Goal: Information Seeking & Learning: Learn about a topic

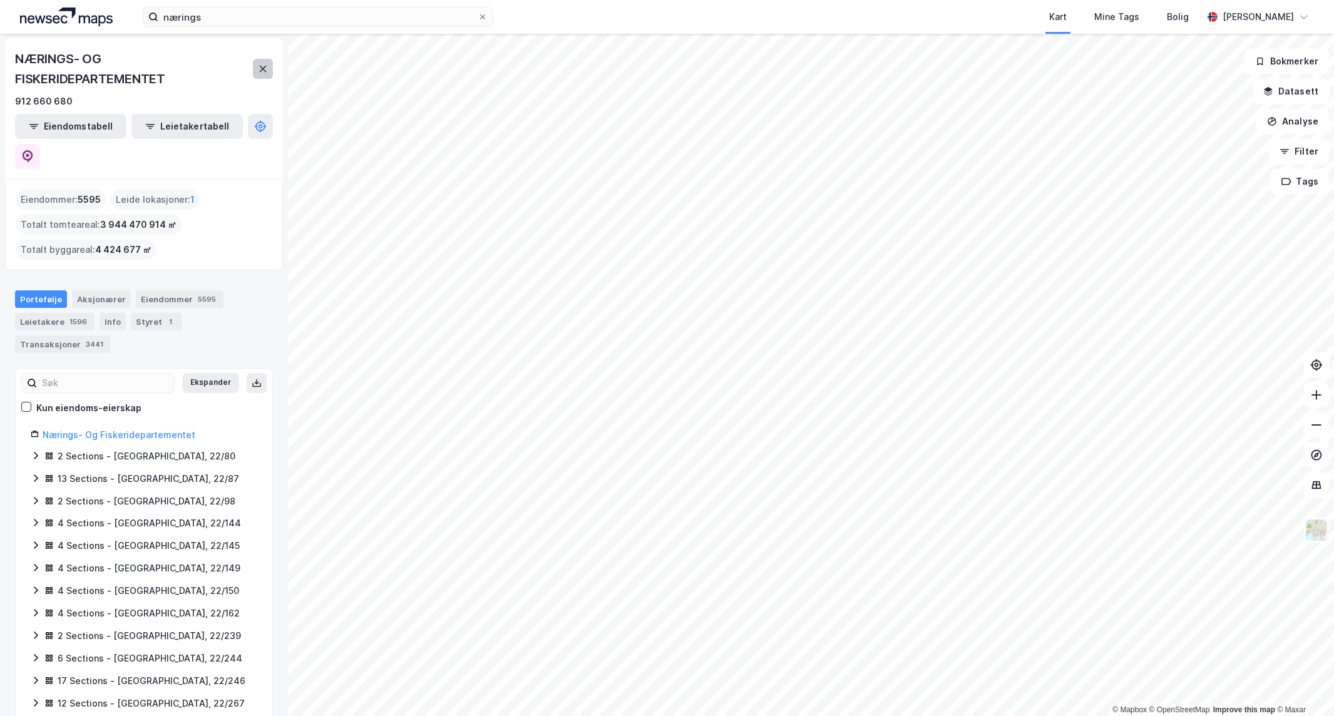
click at [253, 66] on button at bounding box center [263, 69] width 20 height 20
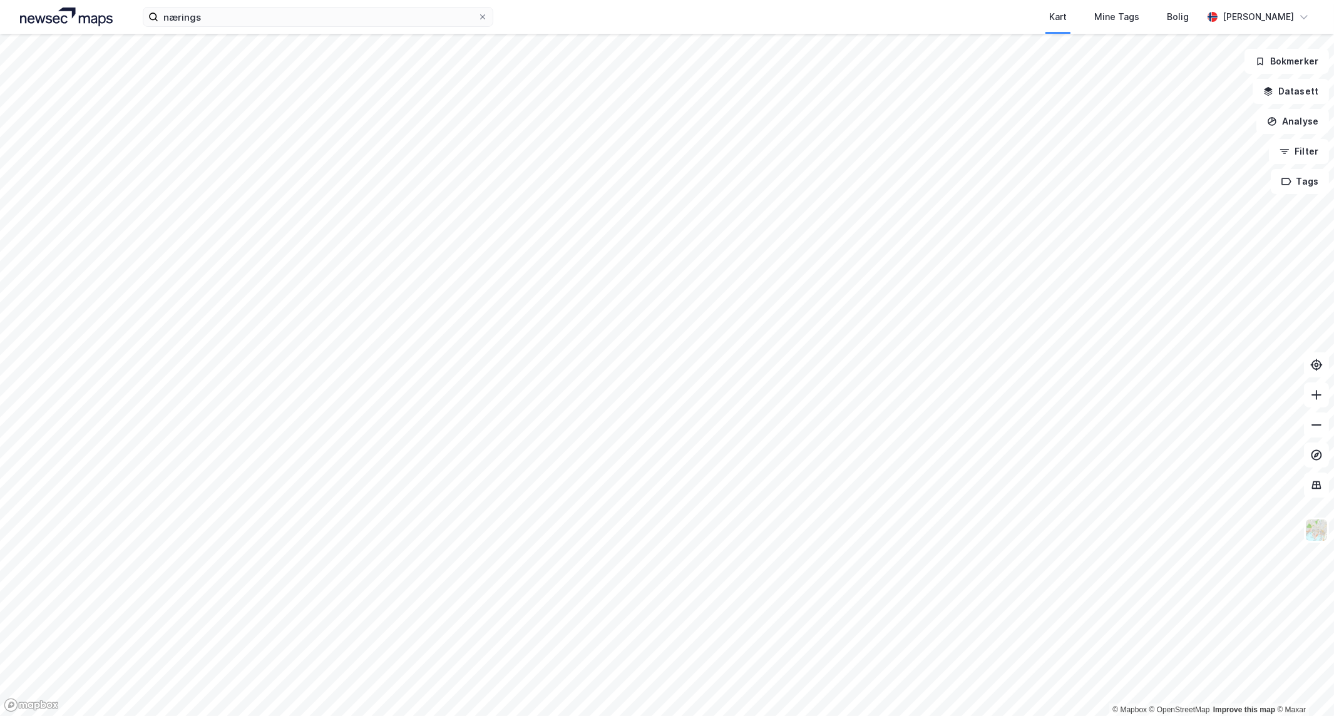
click at [272, 28] on div "nærings Kart Mine Tags [PERSON_NAME] [PERSON_NAME]" at bounding box center [667, 17] width 1334 height 34
click at [277, 19] on input "nærings" at bounding box center [317, 17] width 319 height 19
click at [284, 16] on input "nærings" at bounding box center [317, 17] width 319 height 19
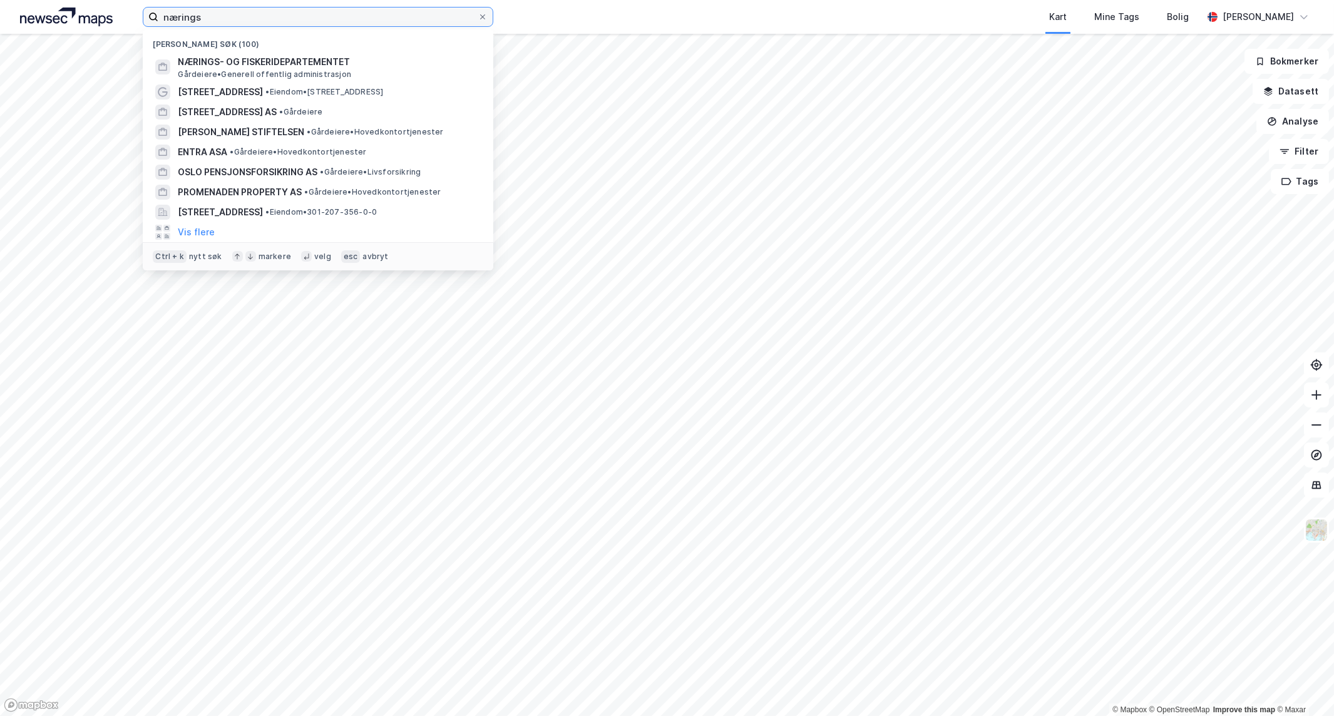
click at [284, 16] on input "nærings" at bounding box center [317, 17] width 319 height 19
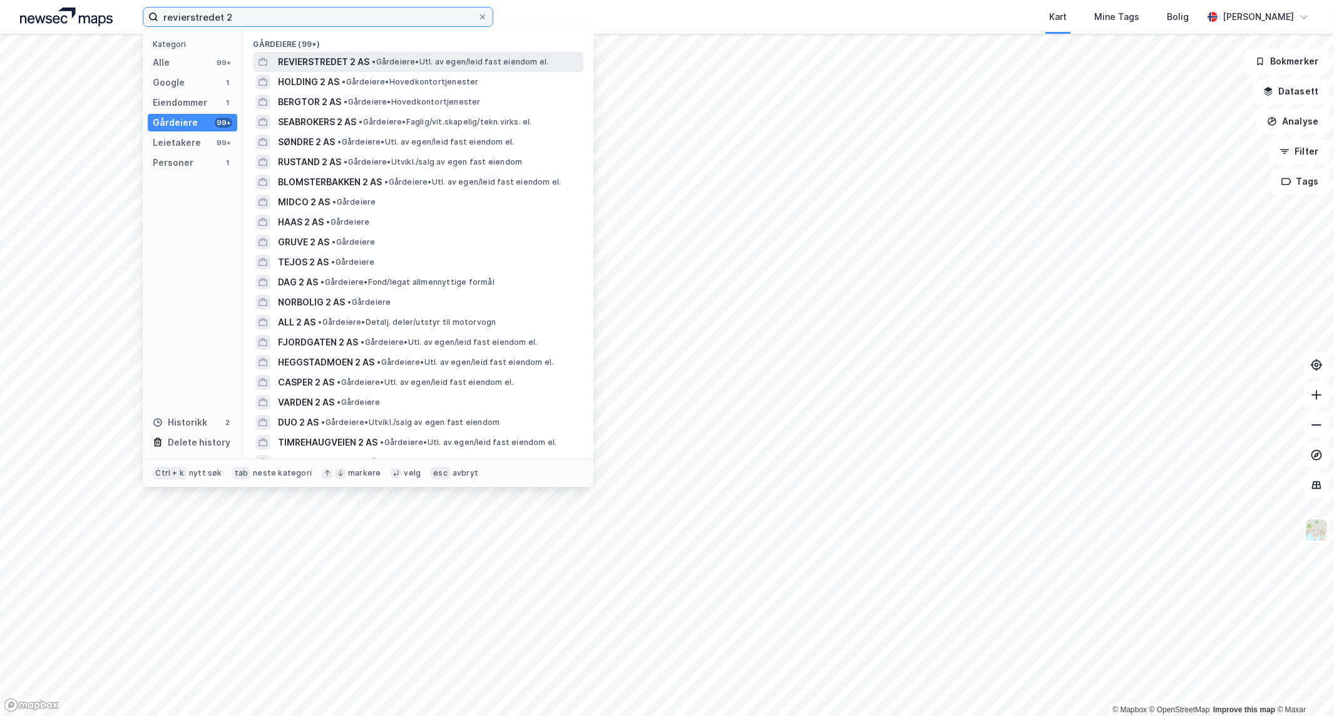
type input "revierstredet 2"
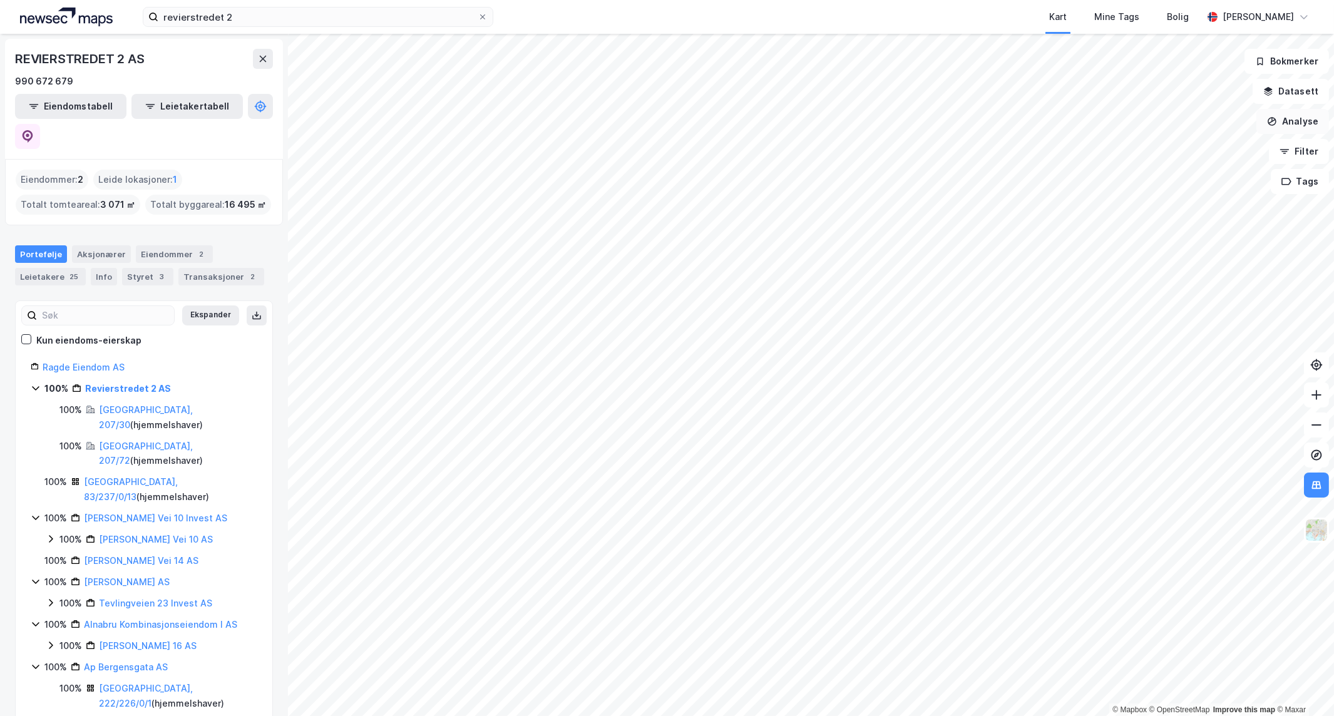
click at [1306, 122] on button "Analyse" at bounding box center [1292, 121] width 73 height 25
click at [1197, 153] on div "Tegn område" at bounding box center [1176, 148] width 144 height 21
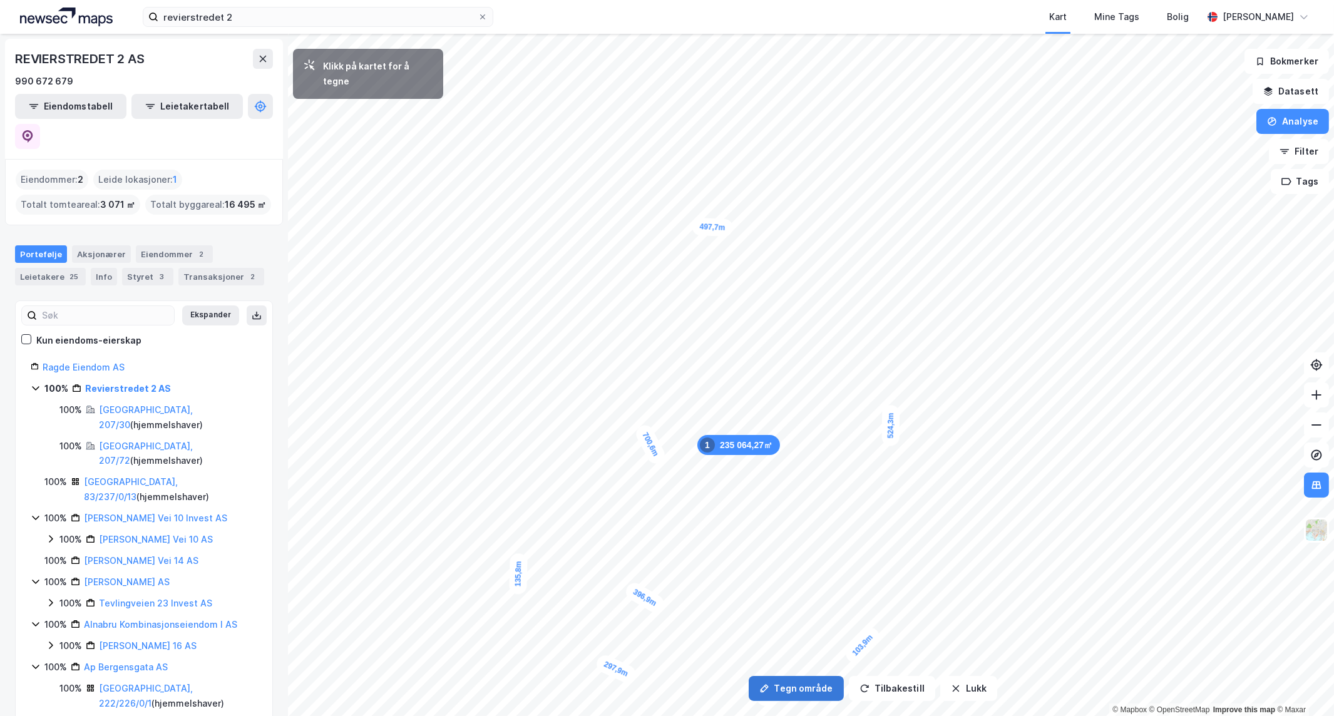
click at [765, 689] on icon "button" at bounding box center [764, 688] width 8 height 8
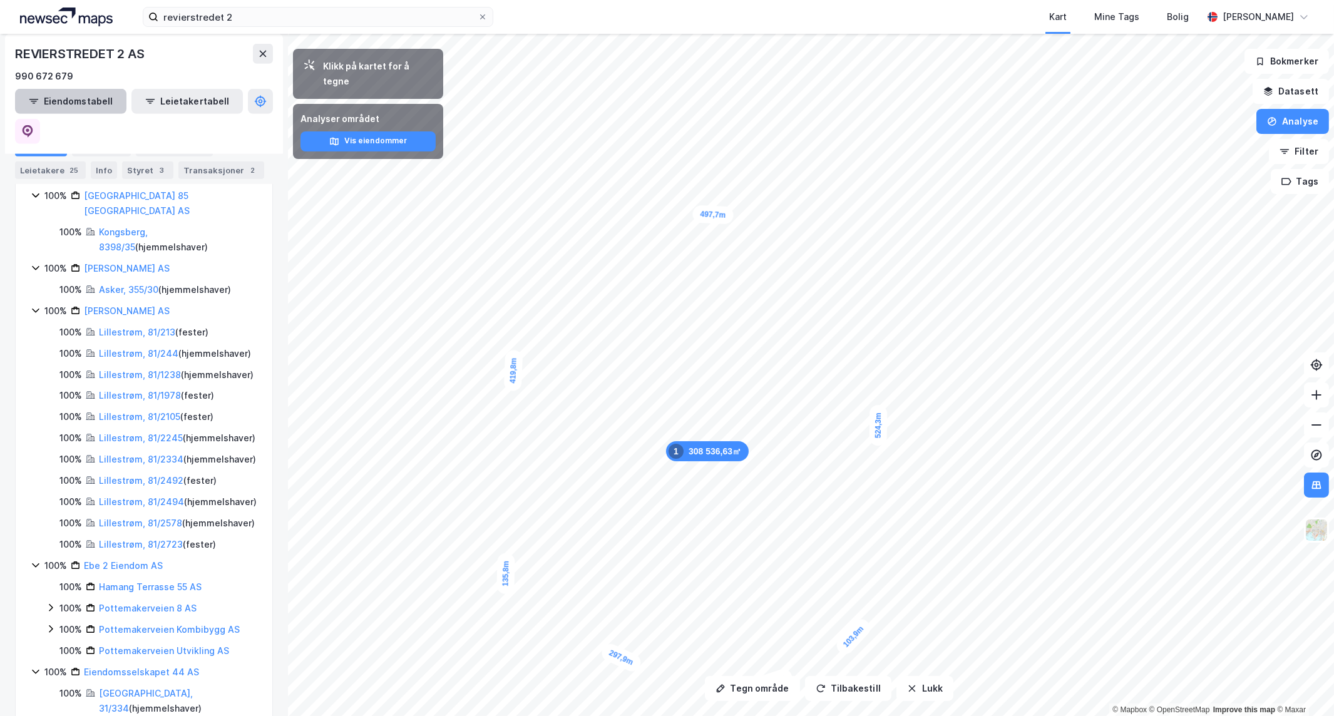
scroll to position [1669, 0]
click at [89, 101] on button "Eiendomstabell" at bounding box center [70, 101] width 111 height 25
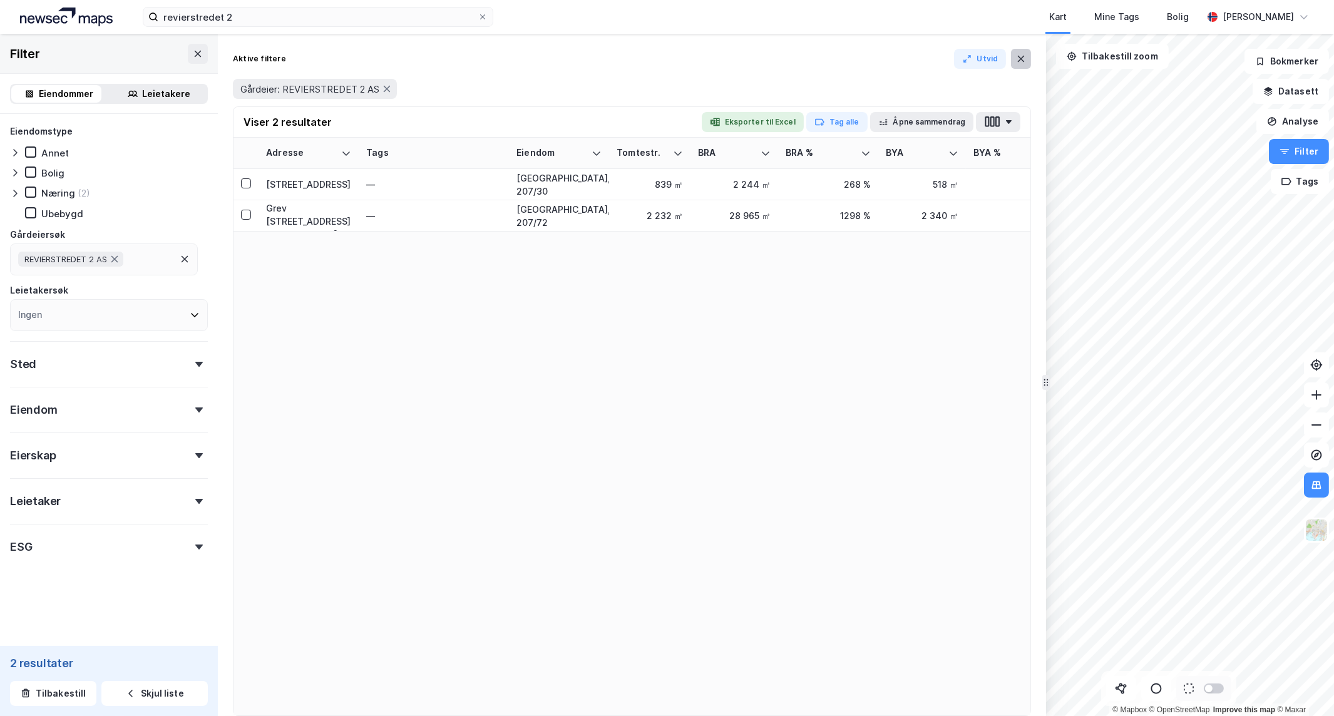
click at [1026, 56] on button at bounding box center [1021, 59] width 20 height 20
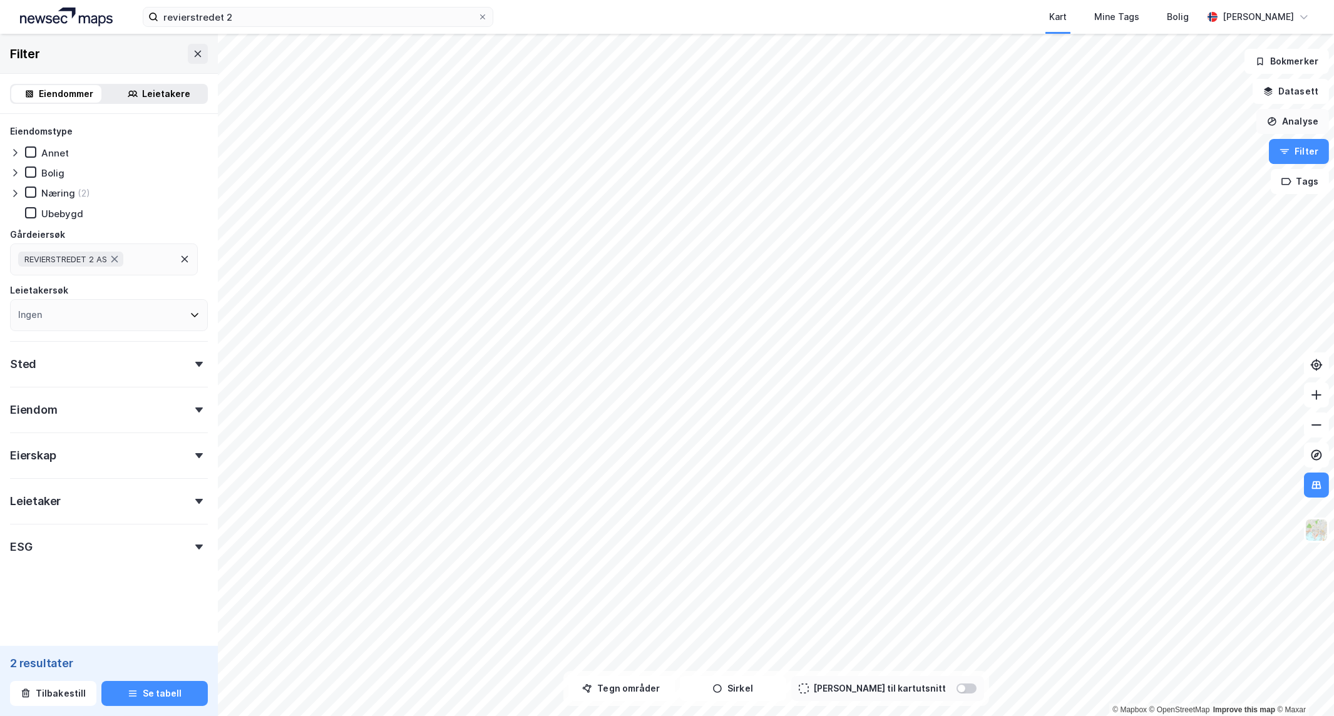
click at [1296, 124] on button "Analyse" at bounding box center [1292, 121] width 73 height 25
click at [1206, 148] on div "Tegn område" at bounding box center [1183, 148] width 109 height 11
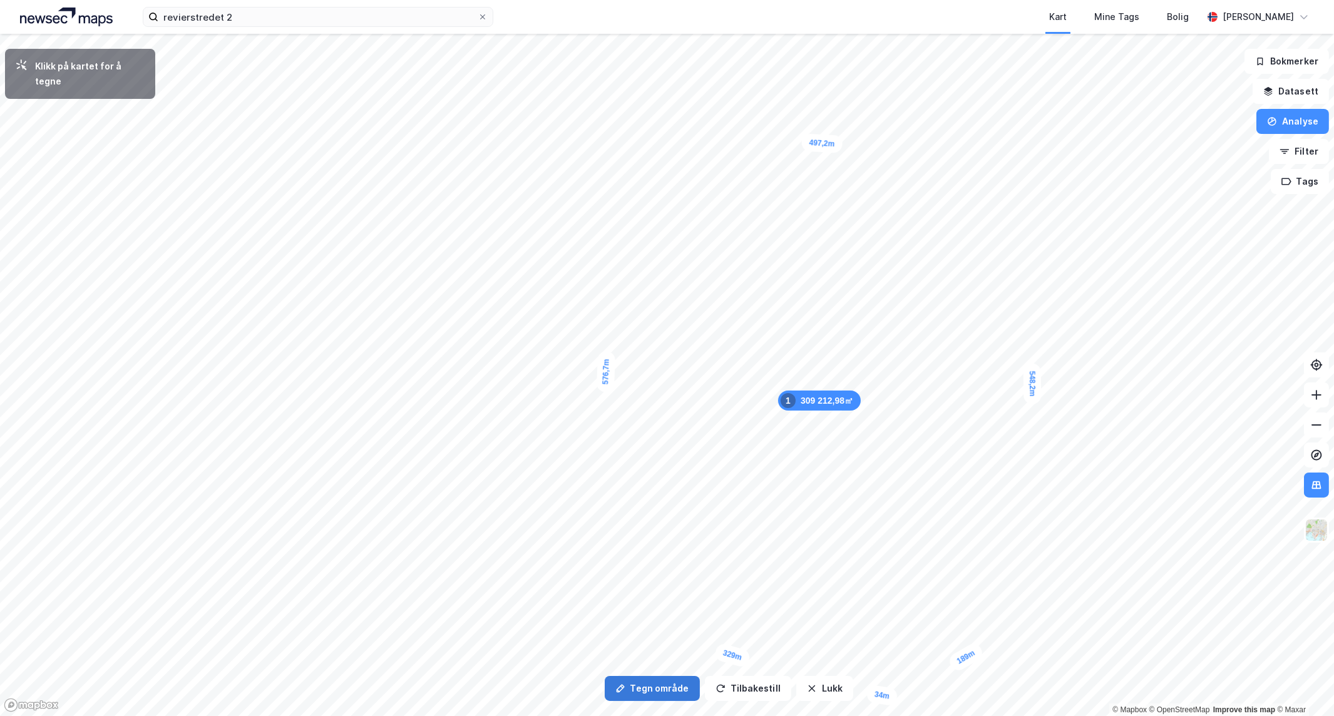
click at [680, 686] on button "Tegn område" at bounding box center [652, 688] width 95 height 25
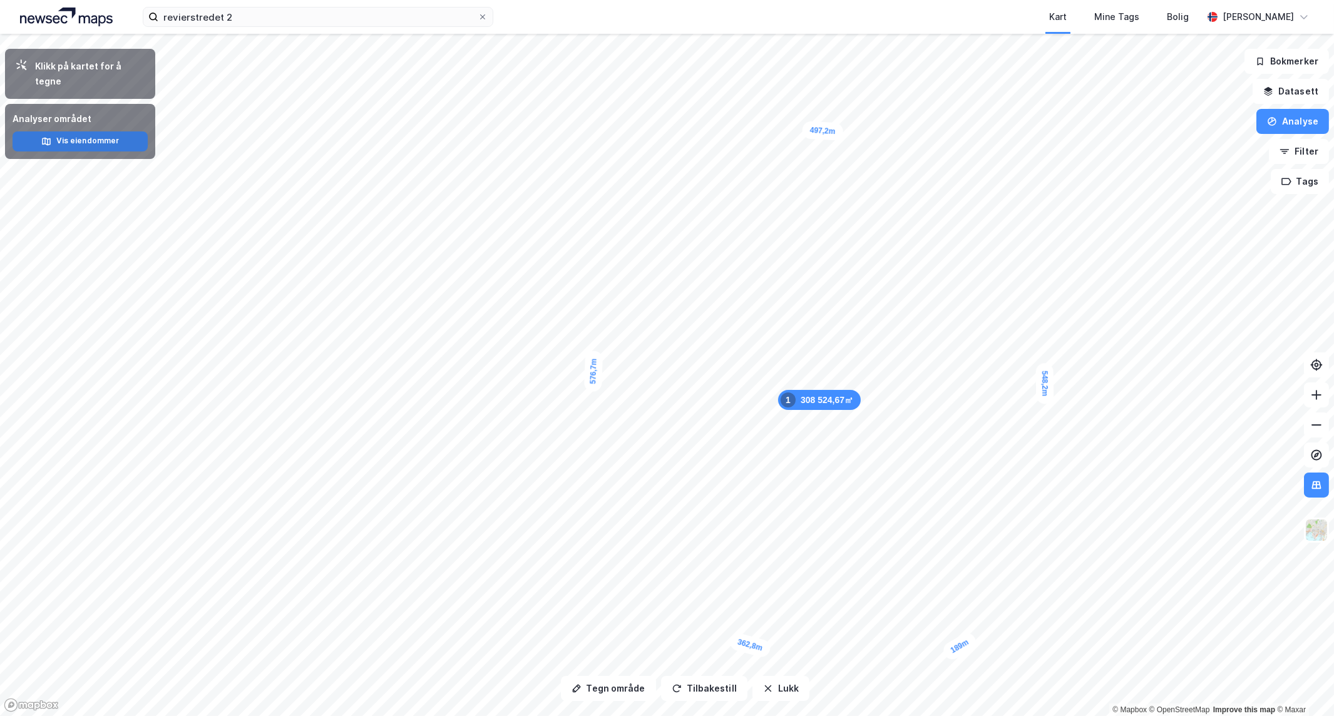
click at [81, 131] on button "Vis eiendommer" at bounding box center [80, 141] width 135 height 20
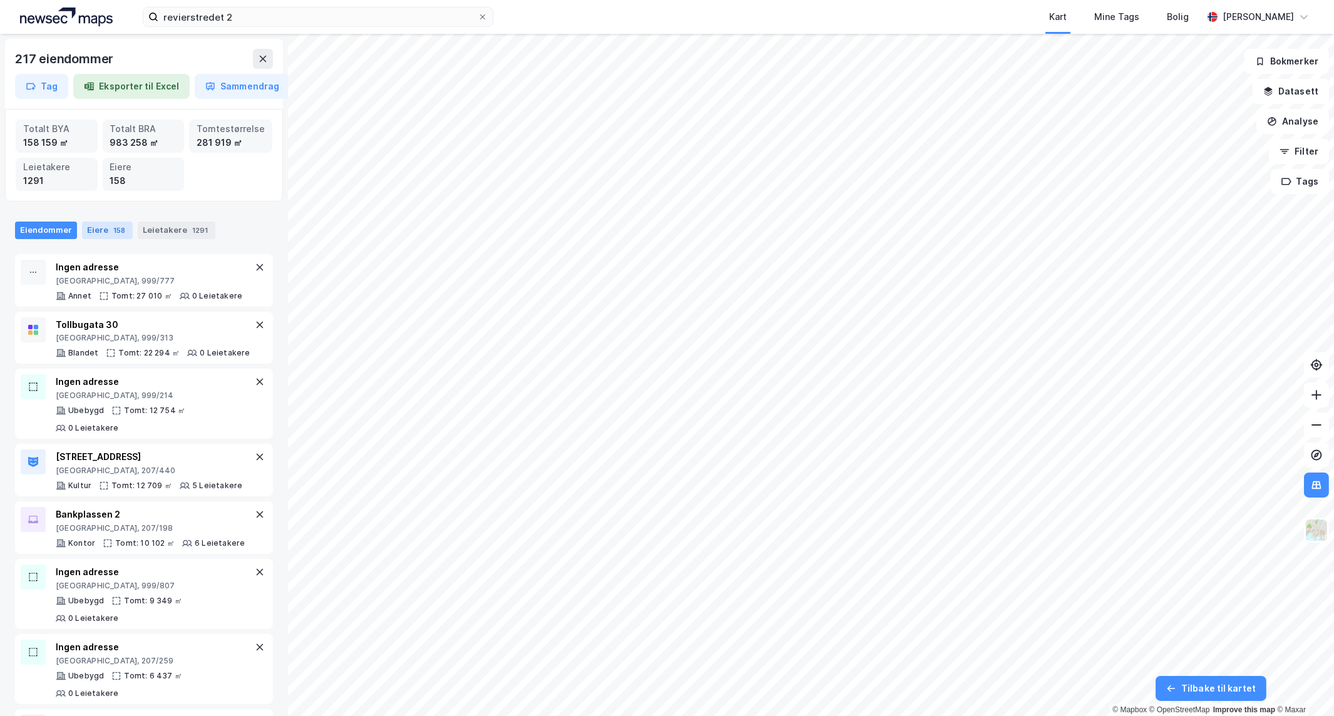
click at [90, 236] on div "Eiere 158" at bounding box center [107, 231] width 51 height 18
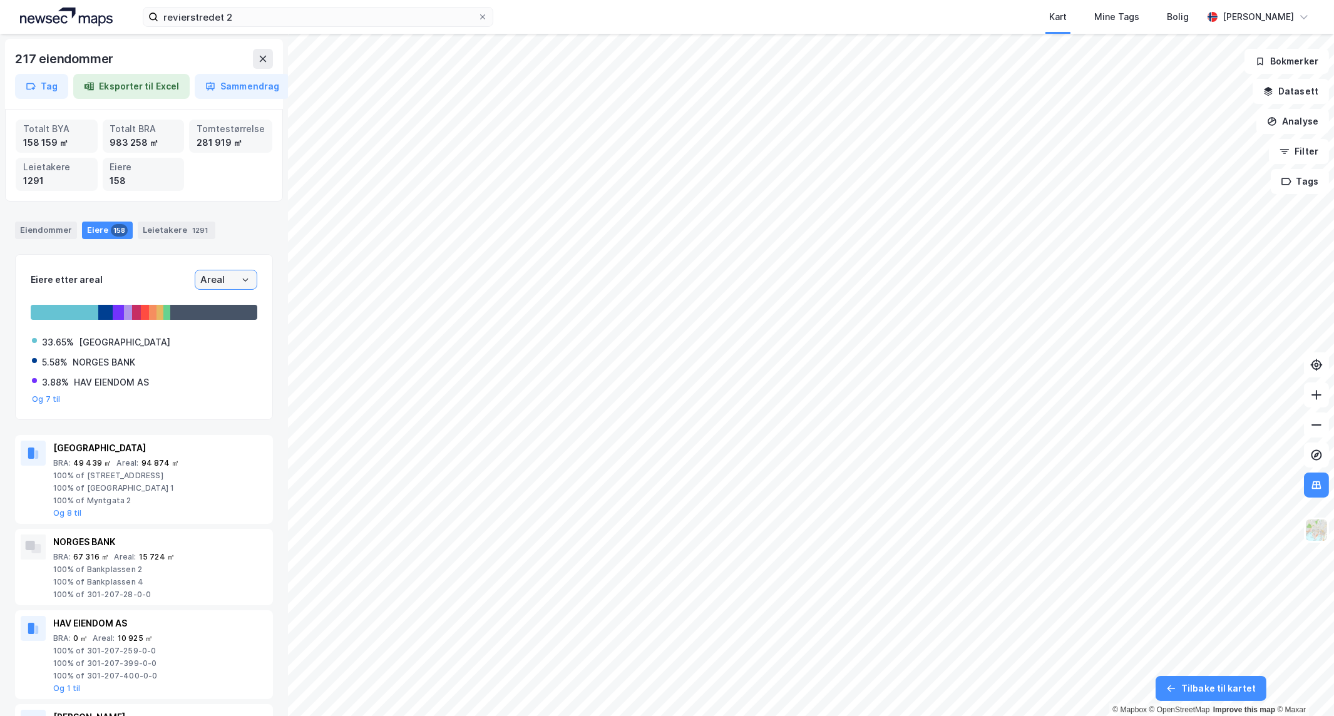
click at [219, 273] on input "Areal" at bounding box center [225, 279] width 61 height 19
click at [216, 327] on li "BRA" at bounding box center [215, 323] width 63 height 23
type input "BRA"
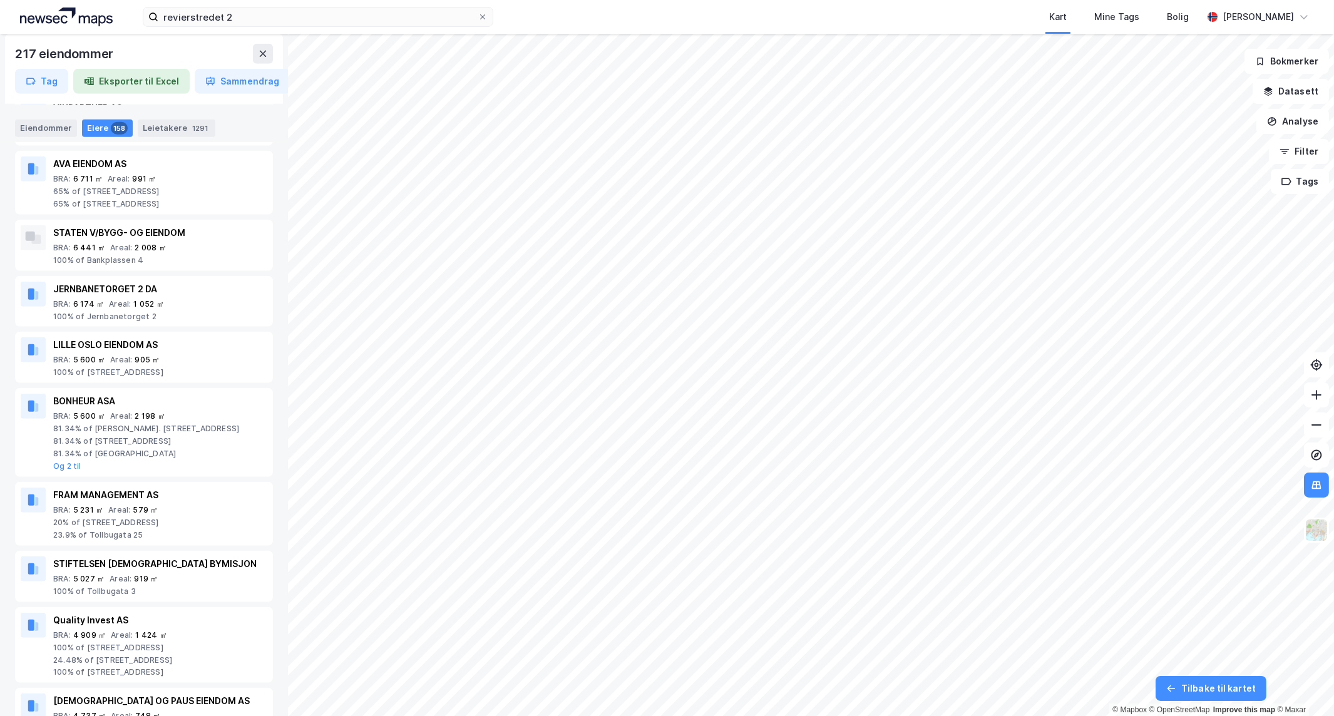
scroll to position [2642, 0]
